Goal: Task Accomplishment & Management: Manage account settings

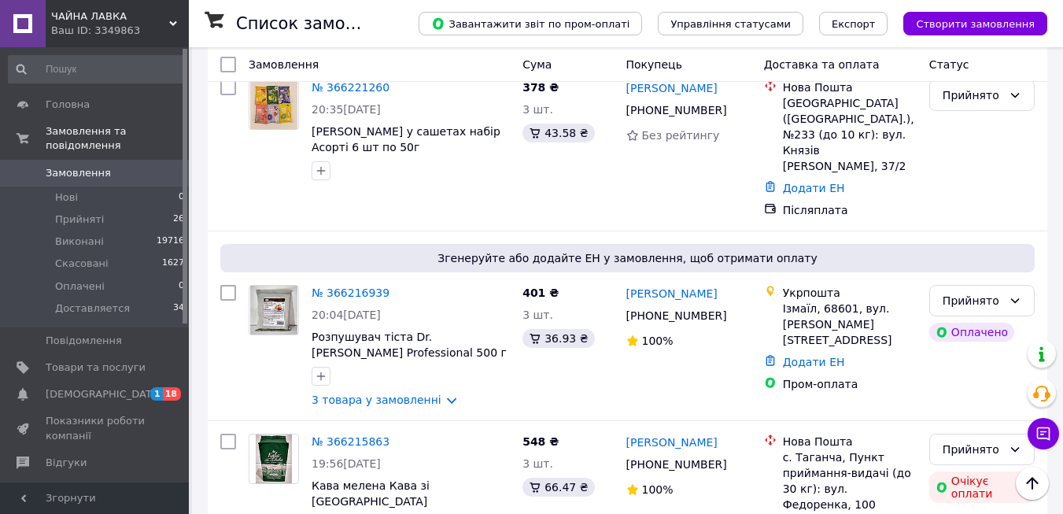
click at [101, 208] on li "Прийняті 26" at bounding box center [97, 219] width 194 height 22
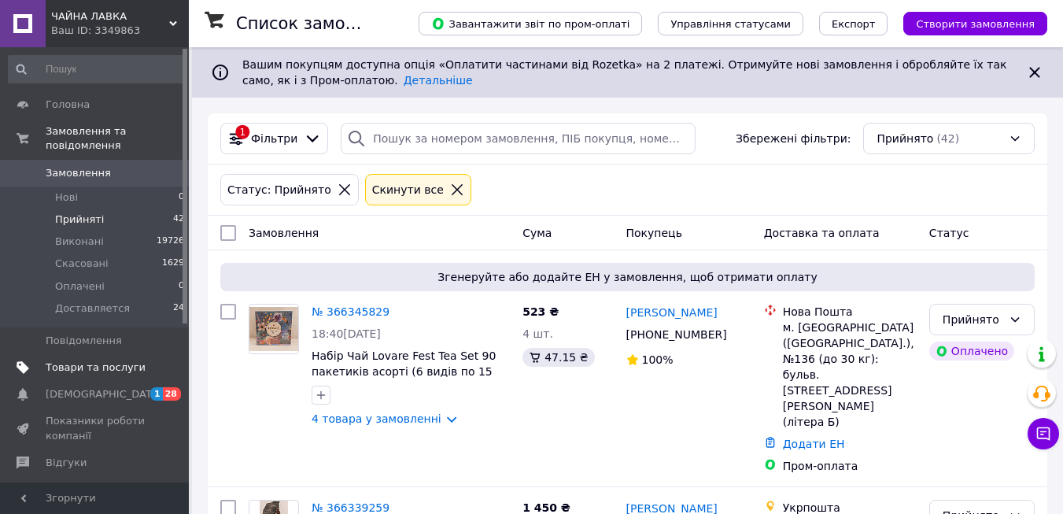
click at [85, 360] on span "Товари та послуги" at bounding box center [96, 367] width 100 height 14
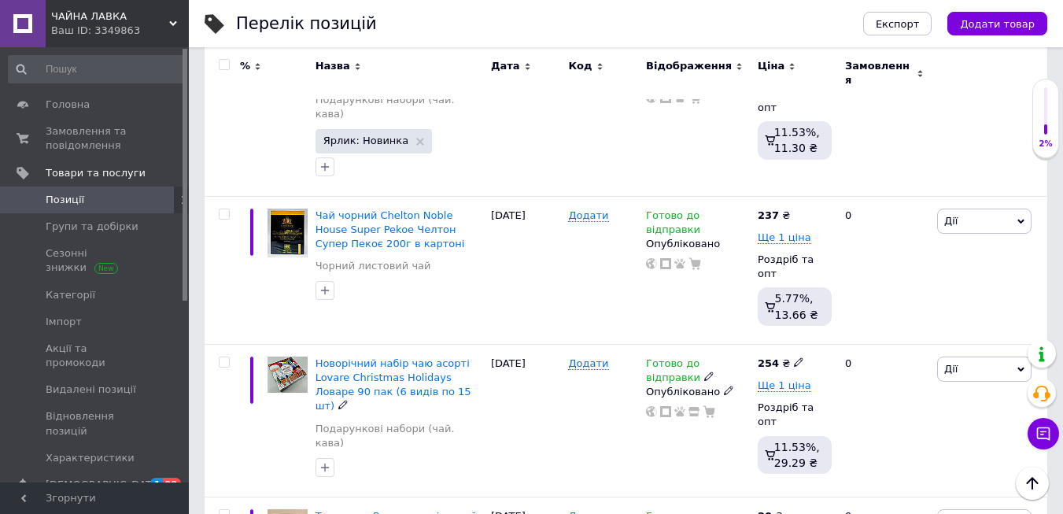
scroll to position [551, 0]
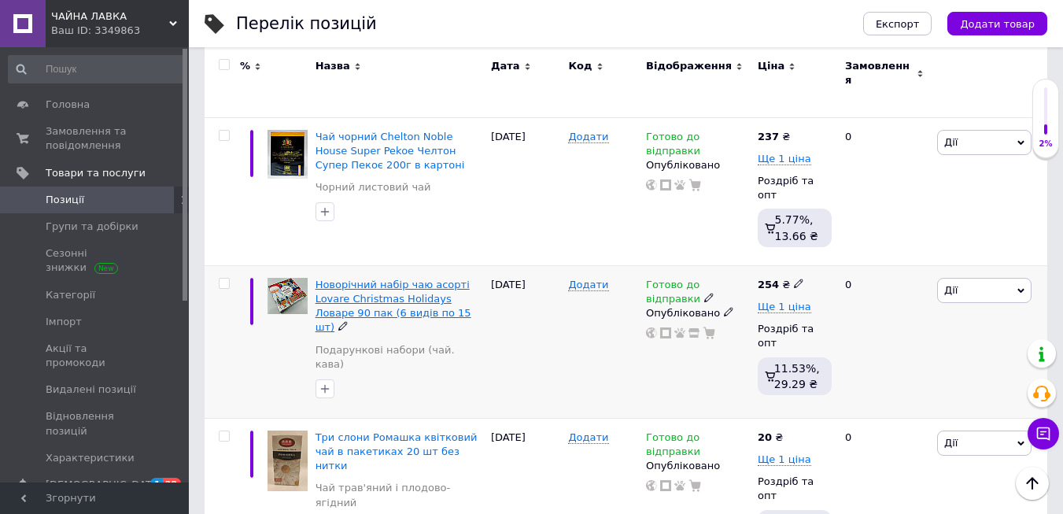
click at [397, 279] on span "Новорічний набір чаю асорті Lovare Christmas Holidays Ловаре 90 пак (6 видів по…" at bounding box center [393, 306] width 156 height 55
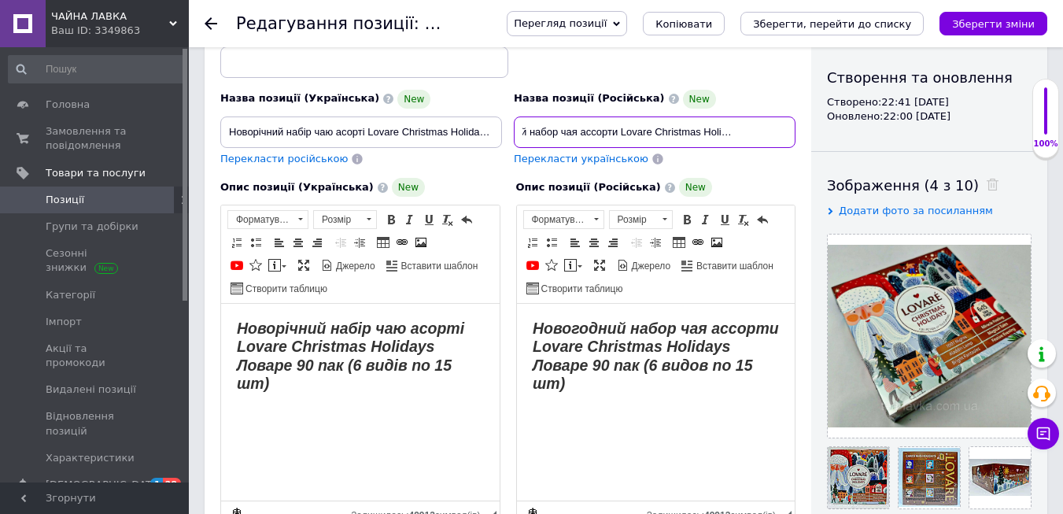
scroll to position [0, 169]
drag, startPoint x: 522, startPoint y: 130, endPoint x: 795, endPoint y: 139, distance: 274.0
click at [795, 139] on div "Назва позиції (Російська) New Новогодний набор чая ассорти Lovare Christmas Hol…" at bounding box center [654, 127] width 293 height 89
